Goal: Find specific fact: Find specific fact

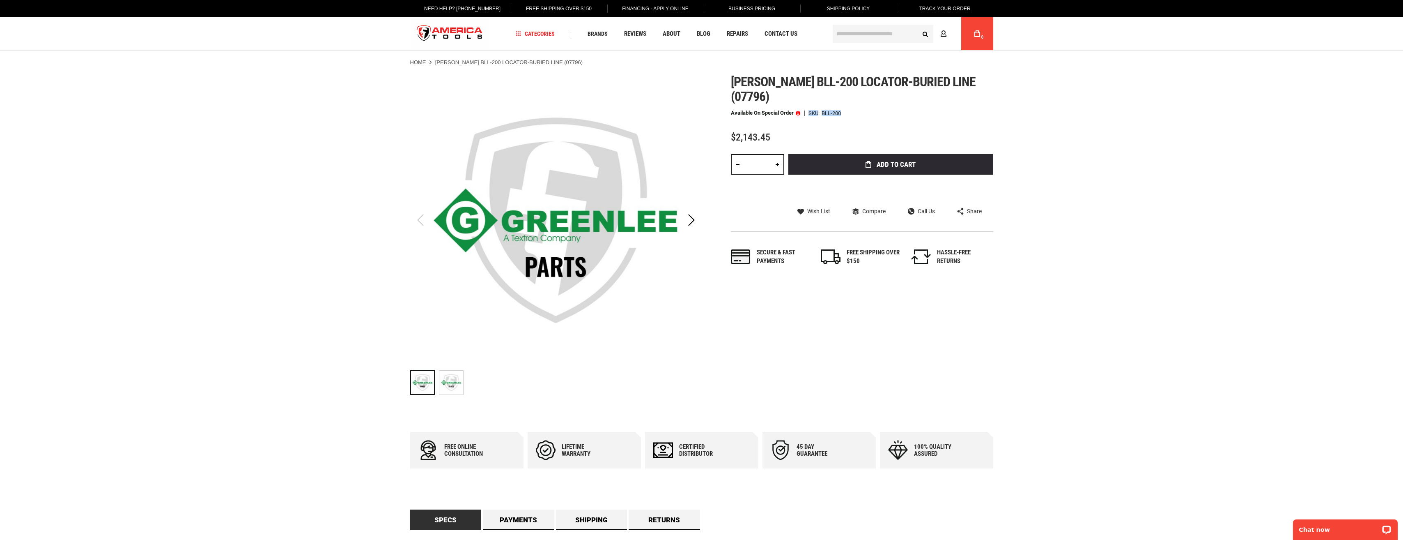
drag, startPoint x: 845, startPoint y: 99, endPoint x: 808, endPoint y: 99, distance: 37.0
click at [808, 110] on div "Available on Special Order SKU BLL-200" at bounding box center [862, 113] width 262 height 6
copy div "SKU BLL-200"
click at [991, 82] on h1 "[PERSON_NAME] bll-200 locator-buried line (07796)" at bounding box center [862, 89] width 262 height 30
drag, startPoint x: 991, startPoint y: 82, endPoint x: 750, endPoint y: 77, distance: 240.7
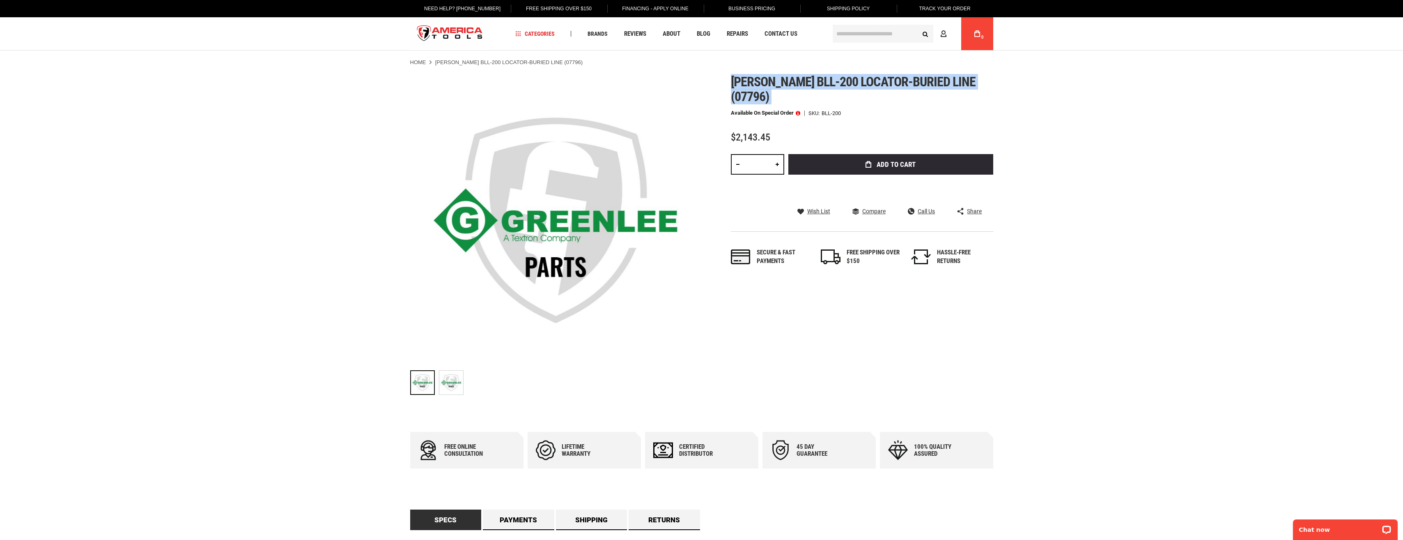
click at [750, 77] on h1 "[PERSON_NAME] bll-200 locator-buried line (07796)" at bounding box center [862, 89] width 262 height 30
copy div "[PERSON_NAME] bll-200 locator-buried line (07796)"
